Goal: Transaction & Acquisition: Purchase product/service

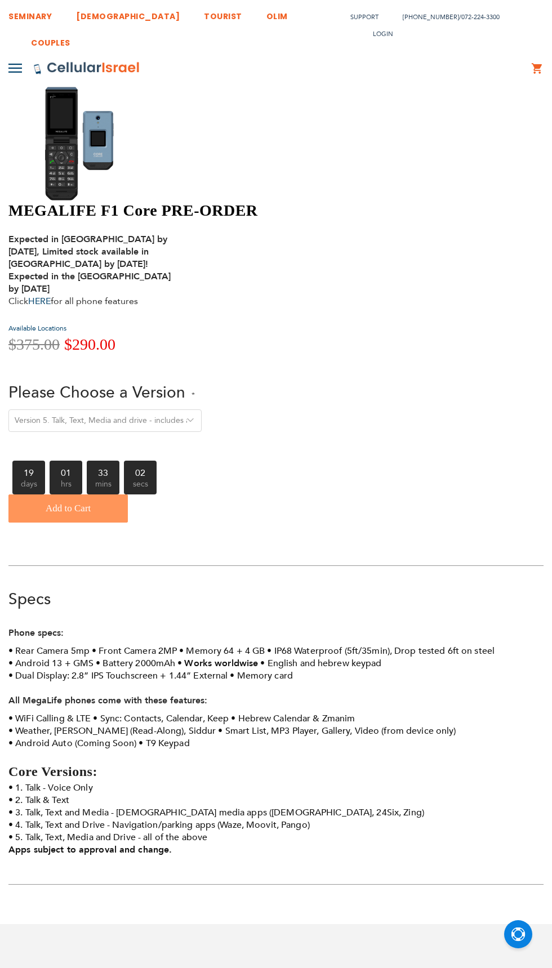
select select "Version 5. Talk, Text, Media and drive - includes all apps mentioned above"
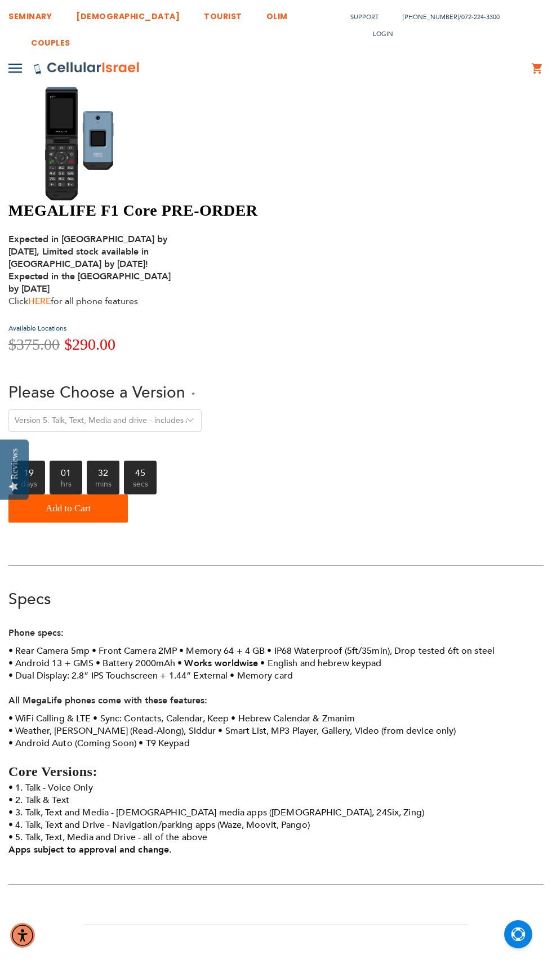
click at [51, 295] on link "HERE" at bounding box center [39, 301] width 23 height 12
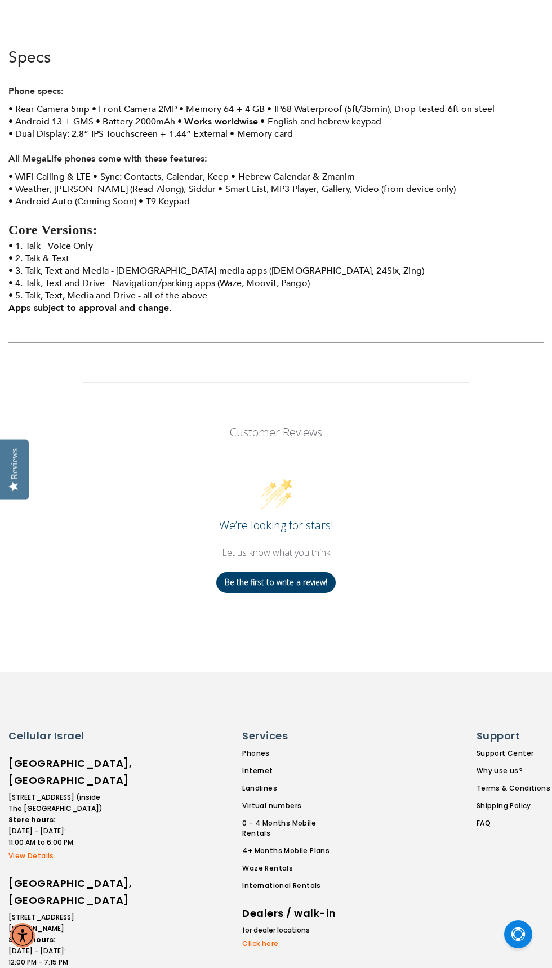
scroll to position [542, 0]
